Goal: Information Seeking & Learning: Learn about a topic

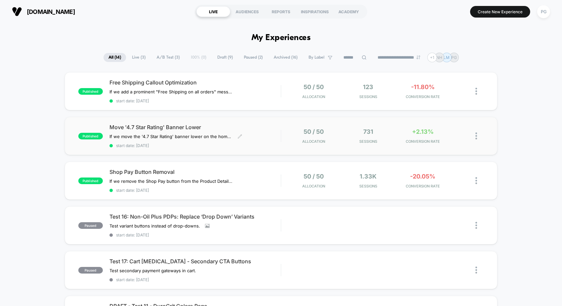
click at [247, 125] on span "Move '4.7 Star Rating' Banner Lower" at bounding box center [194, 127] width 171 height 7
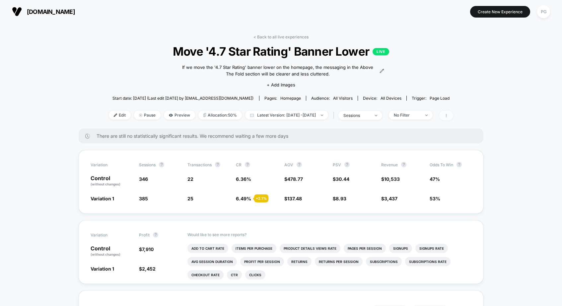
click at [453, 117] on span at bounding box center [446, 116] width 14 height 10
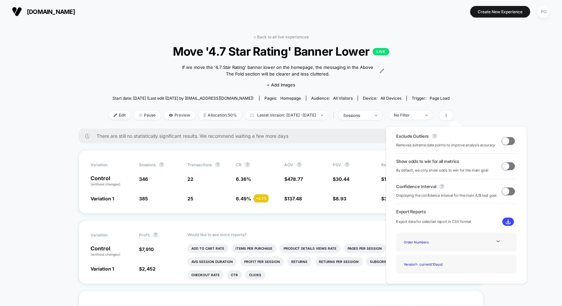
click at [505, 139] on span at bounding box center [505, 140] width 7 height 7
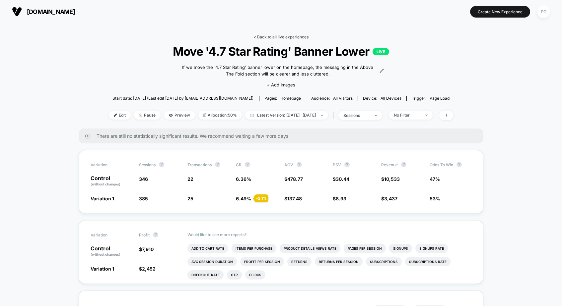
click at [272, 34] on link "< Back to all live experiences" at bounding box center [280, 36] width 55 height 5
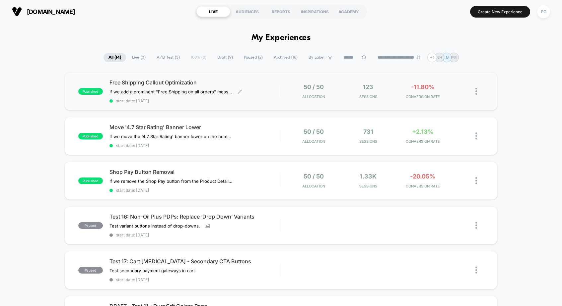
click at [178, 81] on span "Free Shipping Callout Optimization" at bounding box center [194, 82] width 171 height 7
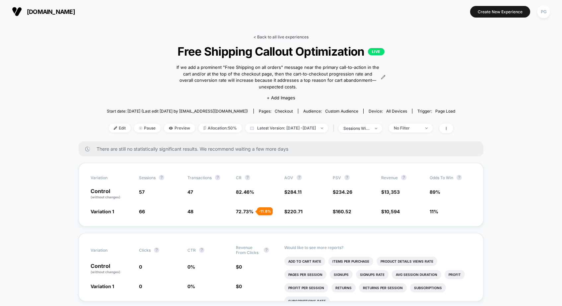
click at [268, 37] on link "< Back to all live experiences" at bounding box center [280, 36] width 55 height 5
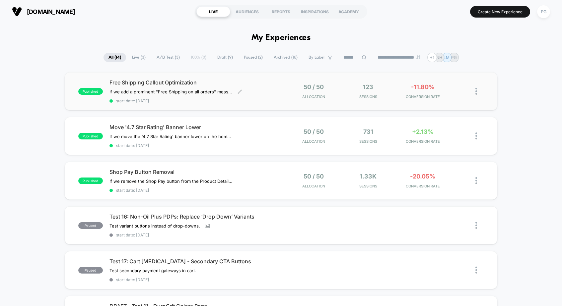
click at [204, 80] on span "Free Shipping Callout Optimization" at bounding box center [194, 82] width 171 height 7
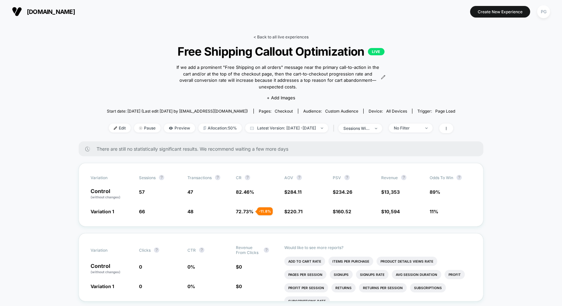
click at [284, 36] on link "< Back to all live experiences" at bounding box center [280, 36] width 55 height 5
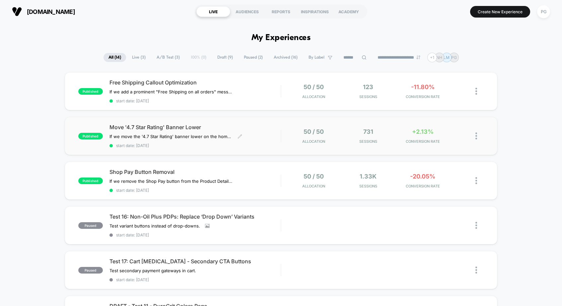
click at [255, 124] on span "Move '4.7 Star Rating' Banner Lower" at bounding box center [194, 127] width 171 height 7
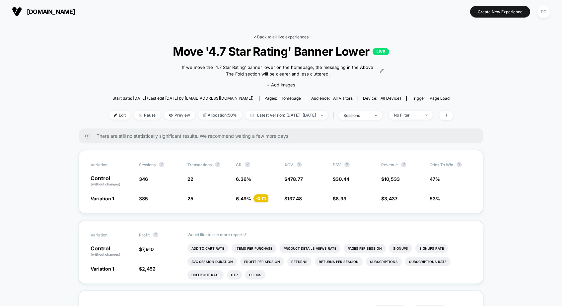
click at [275, 38] on link "< Back to all live experiences" at bounding box center [280, 36] width 55 height 5
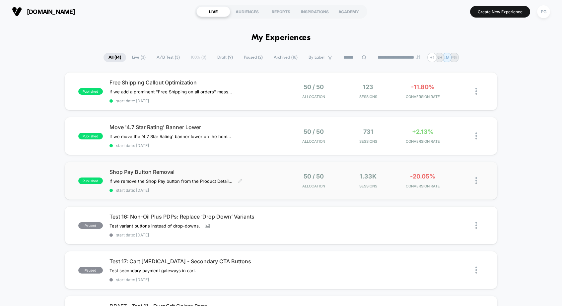
click at [247, 169] on span "Shop Pay Button Removal" at bounding box center [194, 172] width 171 height 7
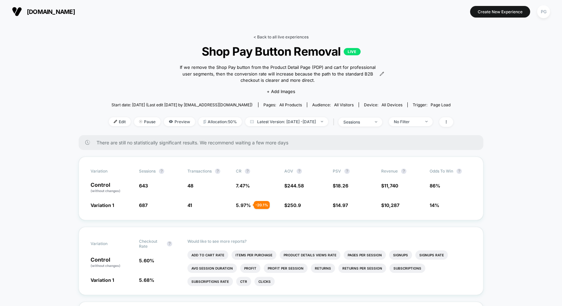
click at [262, 35] on link "< Back to all live experiences" at bounding box center [280, 36] width 55 height 5
